Goal: Register for event/course

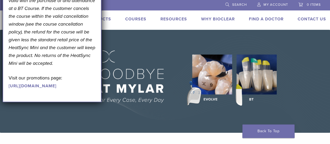
click at [138, 20] on link "Courses" at bounding box center [135, 18] width 21 height 5
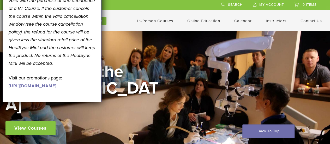
click at [79, 8] on div "September Promotion! Valid [DATE]–[DATE]. Get A Free* HeatSync Mini when you re…" at bounding box center [52, 9] width 87 height 160
click at [161, 20] on link "In-Person Courses" at bounding box center [155, 20] width 36 height 5
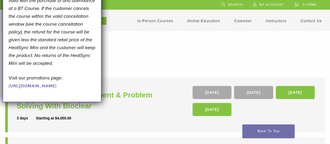
click at [110, 54] on h1 "In-Person Courses" at bounding box center [164, 53] width 309 height 10
click at [257, 92] on link "[DATE]" at bounding box center [253, 92] width 39 height 13
